Goal: Check status: Check status

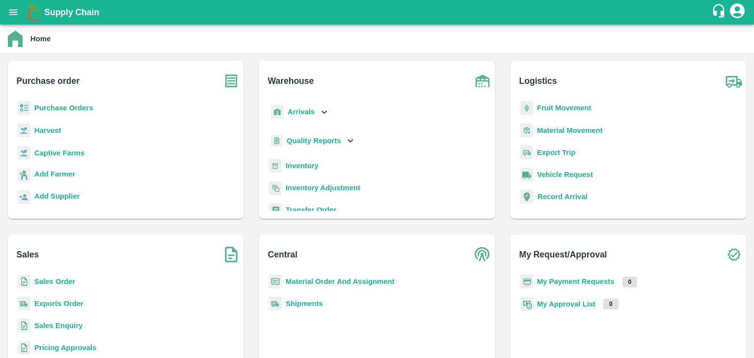
click at [46, 107] on b "Purchase Orders" at bounding box center [63, 108] width 59 height 8
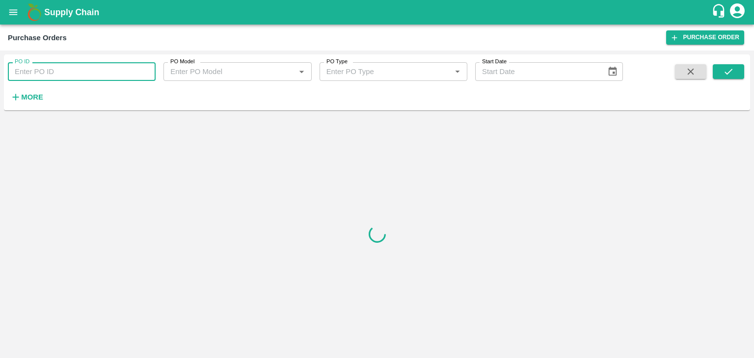
click at [30, 76] on input "PO ID" at bounding box center [82, 71] width 148 height 19
paste input "0"
type input "0"
